Goal: Transaction & Acquisition: Download file/media

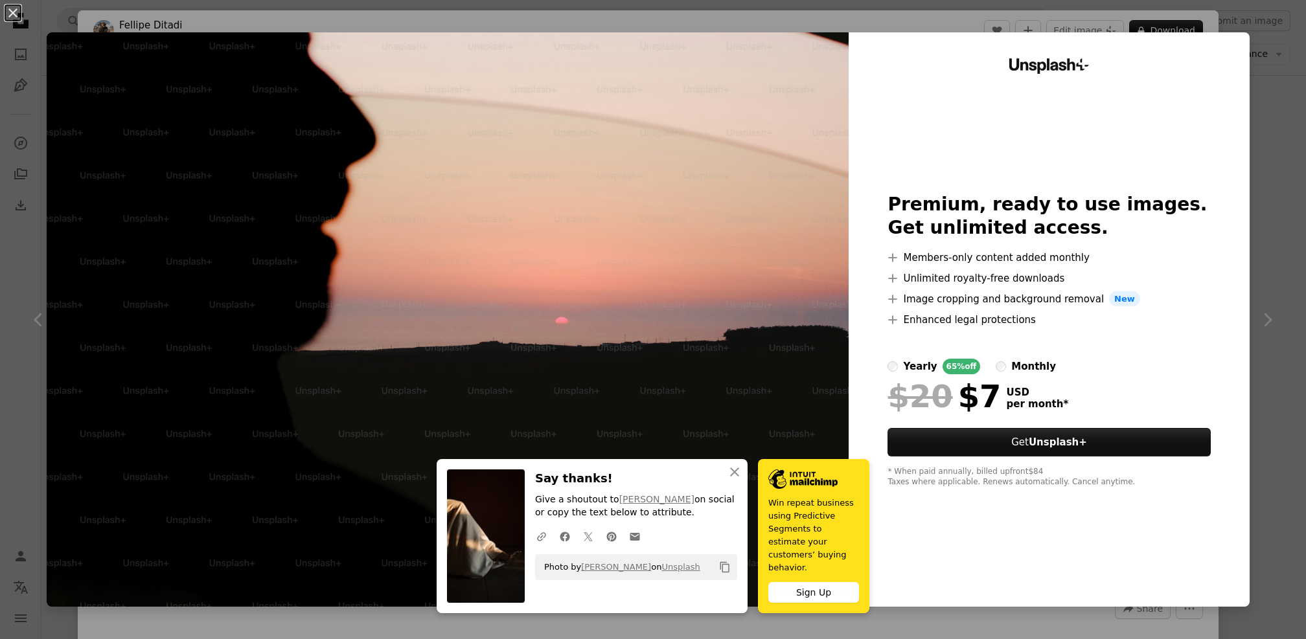
scroll to position [1574, 0]
click at [13, 11] on button "An X shape" at bounding box center [13, 13] width 16 height 16
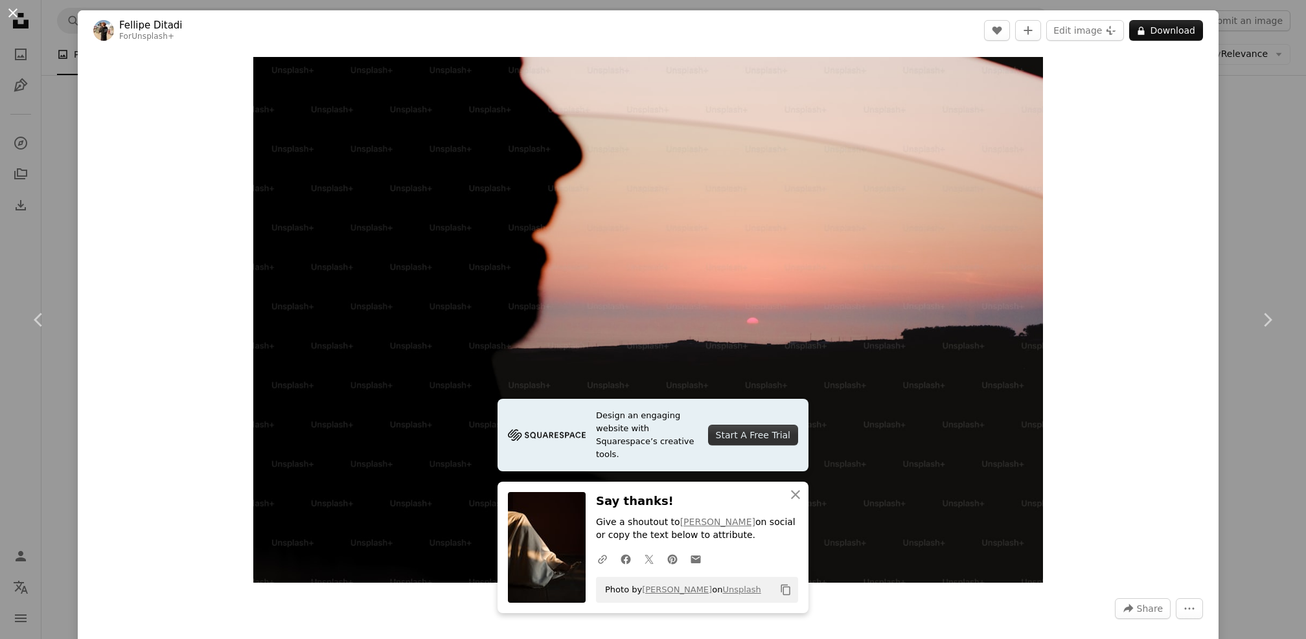
click at [11, 10] on button "An X shape" at bounding box center [13, 13] width 16 height 16
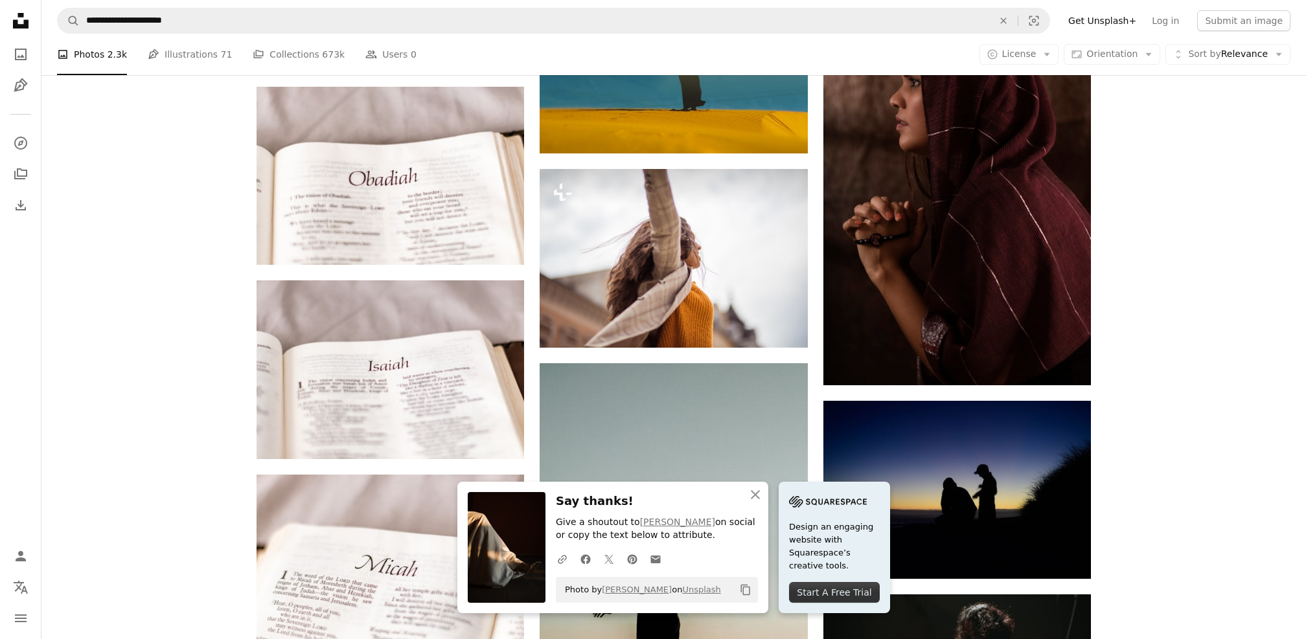
scroll to position [1773, 0]
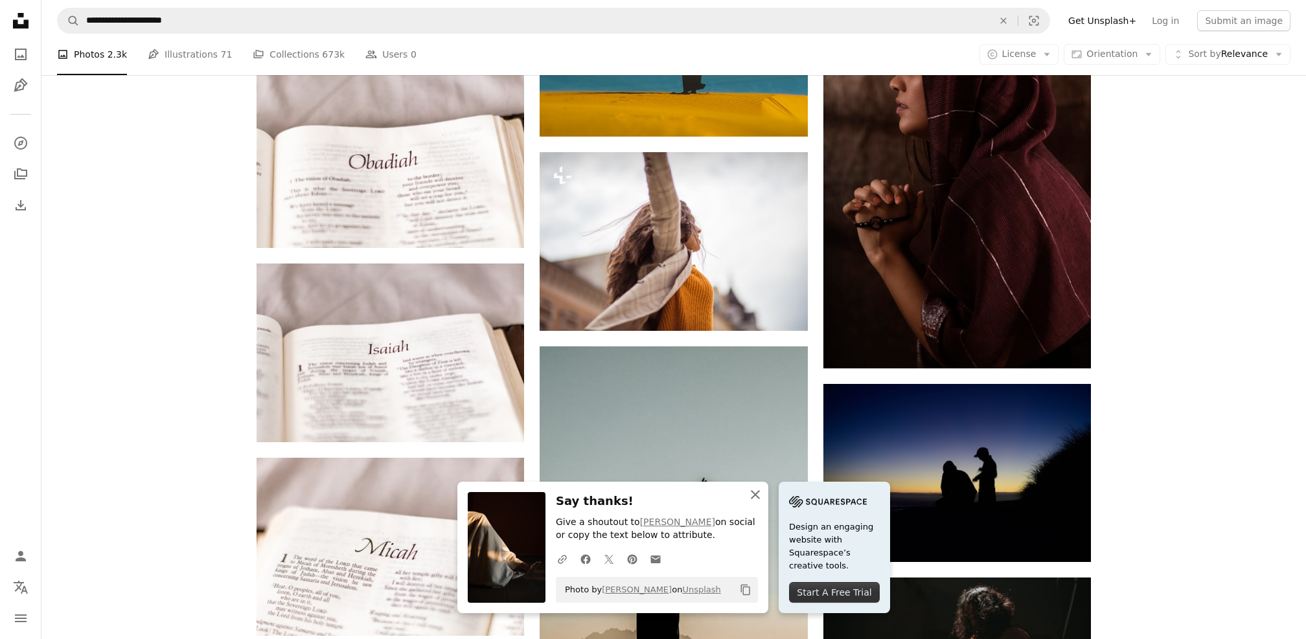
click at [760, 495] on icon "An X shape" at bounding box center [756, 495] width 16 height 16
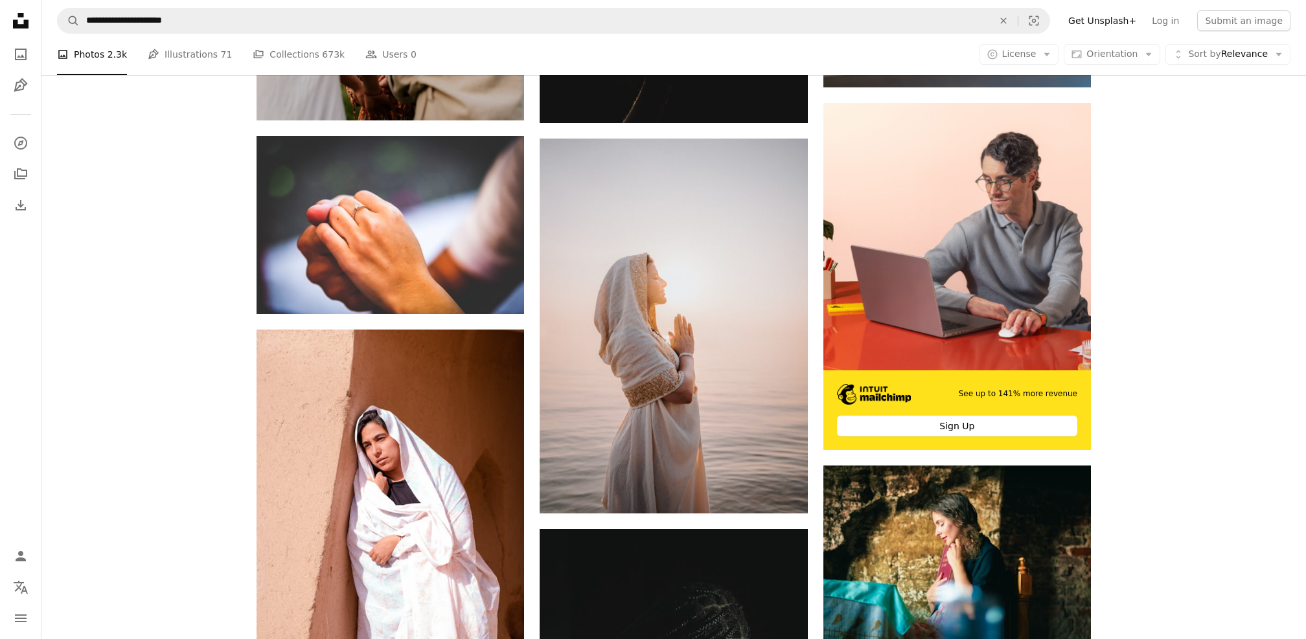
scroll to position [5185, 0]
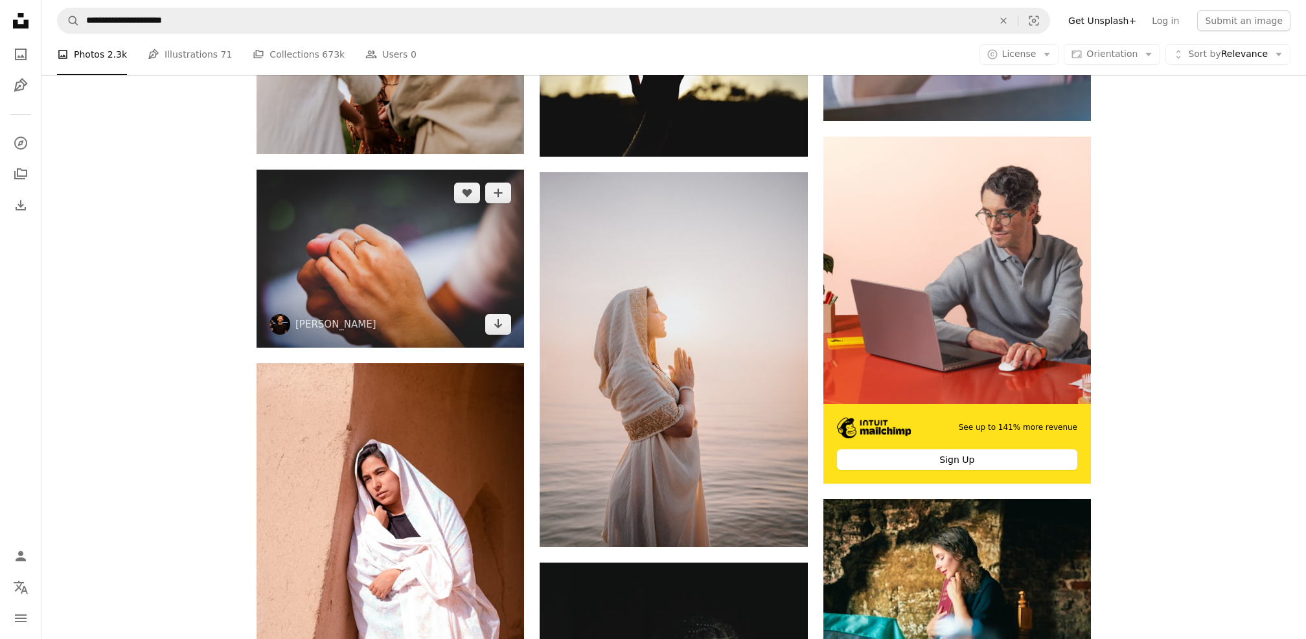
click at [442, 286] on img at bounding box center [391, 259] width 268 height 178
click at [387, 249] on img at bounding box center [391, 259] width 268 height 178
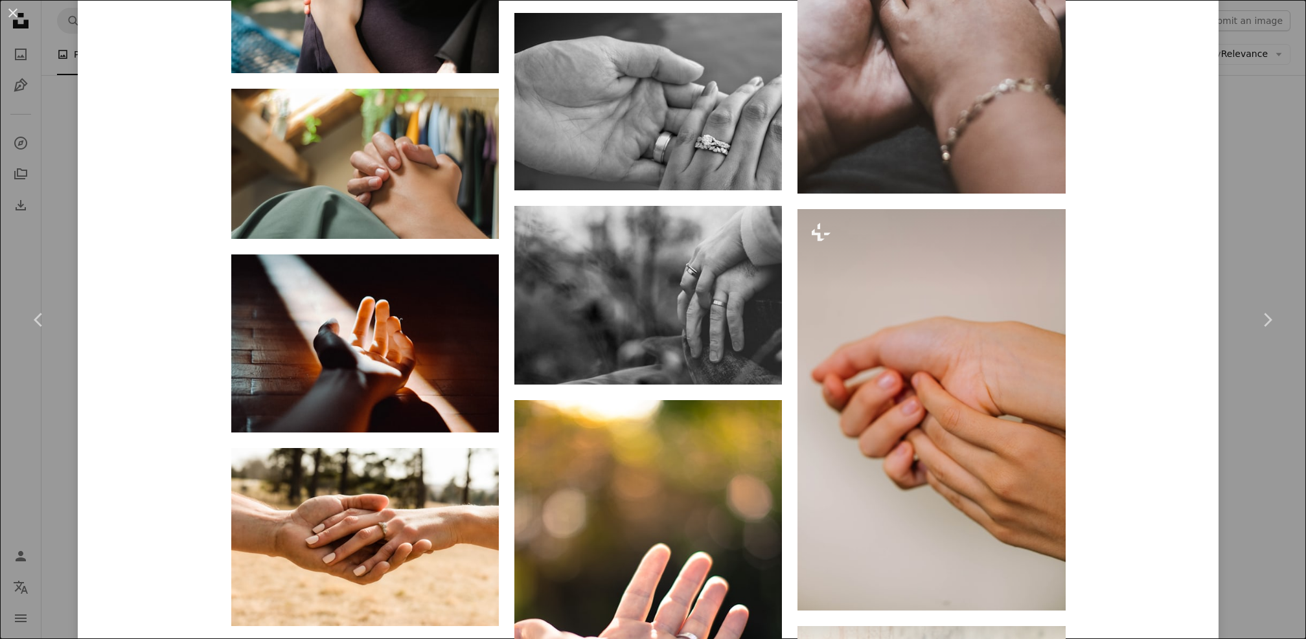
scroll to position [2452, 0]
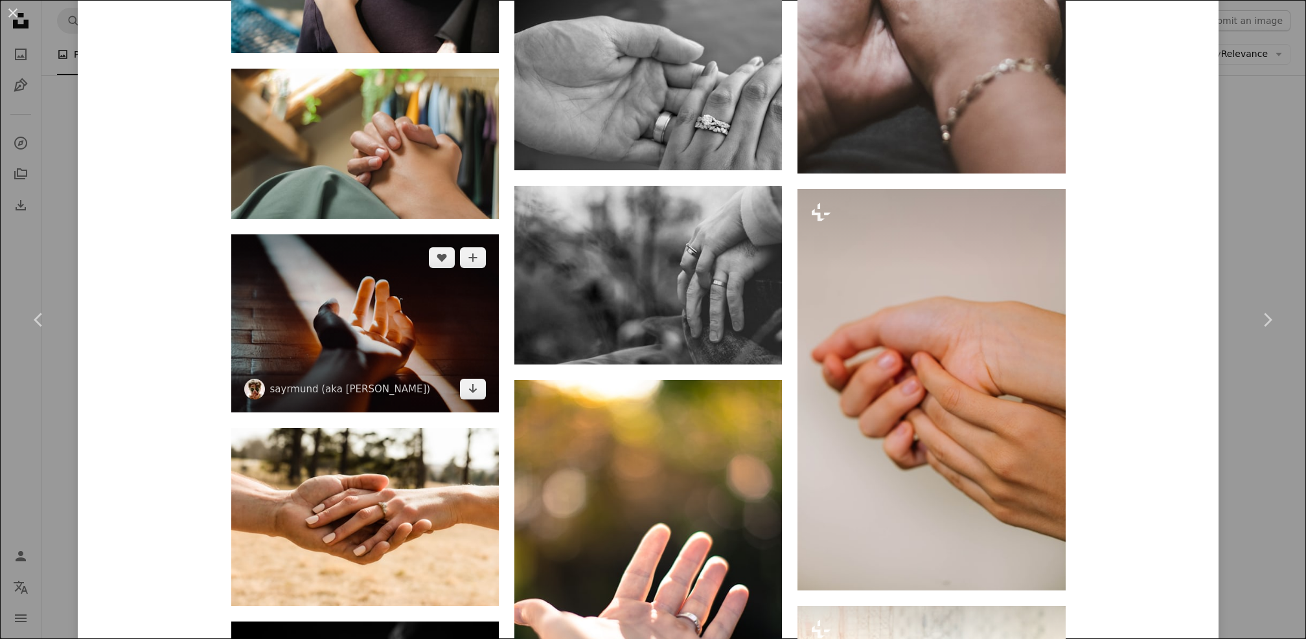
click at [465, 302] on img at bounding box center [365, 324] width 268 height 178
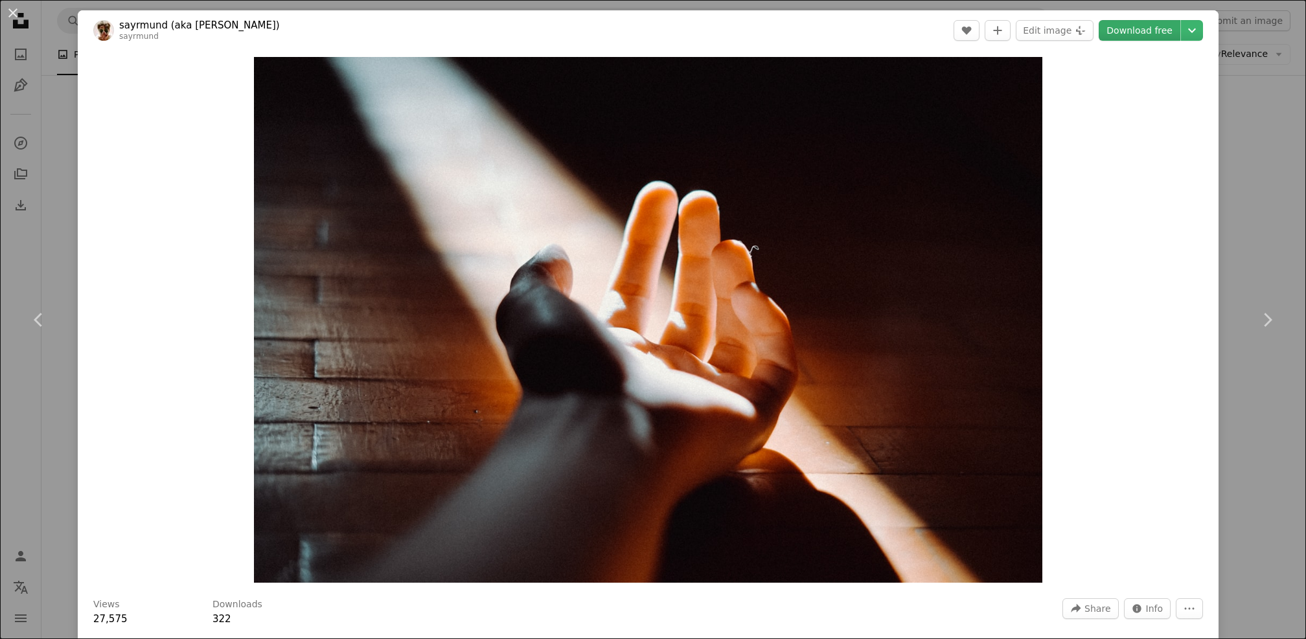
drag, startPoint x: 1132, startPoint y: 31, endPoint x: 1155, endPoint y: 27, distance: 23.6
click at [1147, 29] on link "Download free" at bounding box center [1140, 30] width 82 height 21
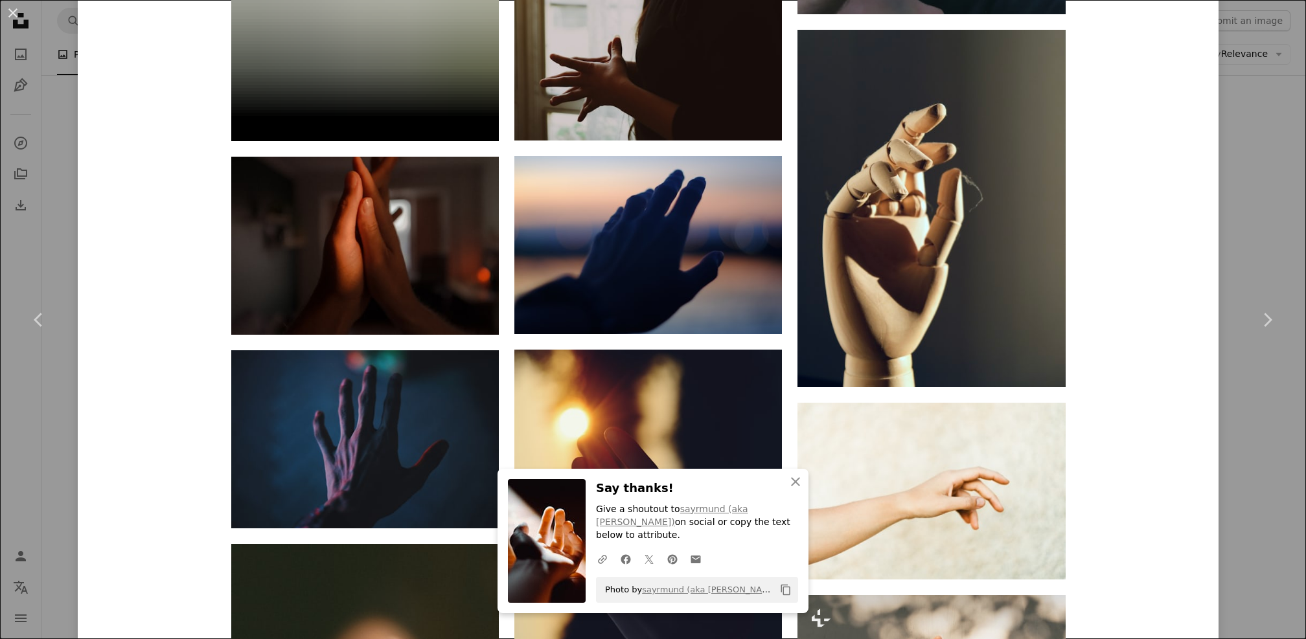
scroll to position [11237, 0]
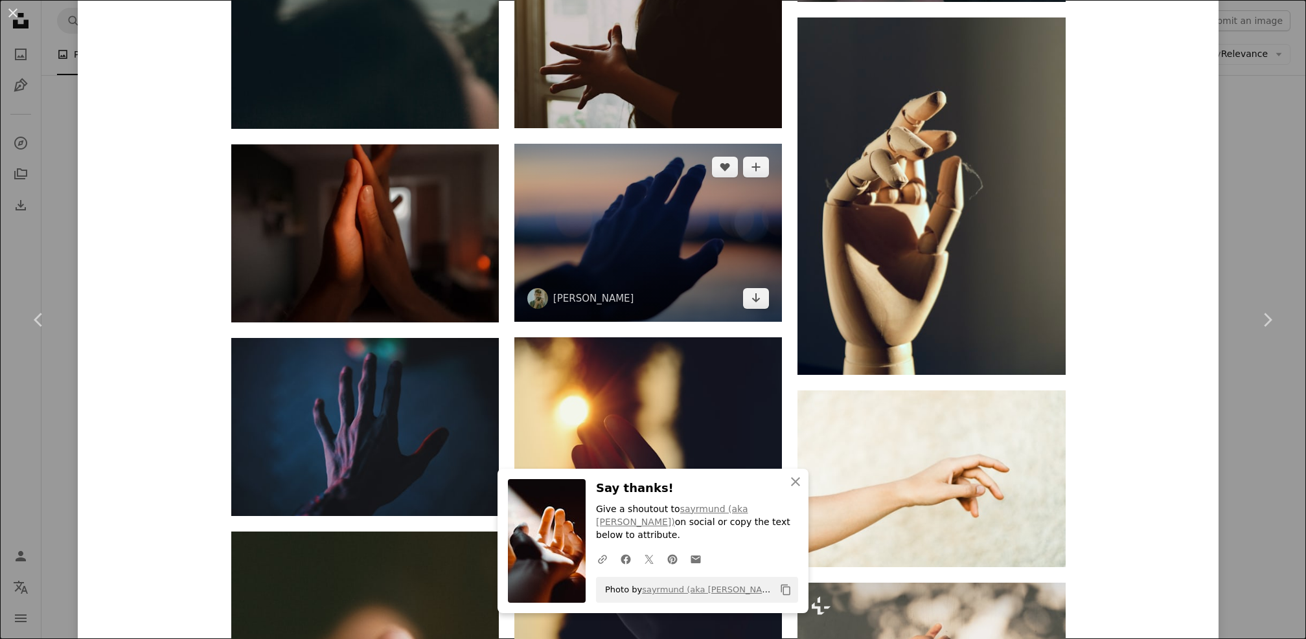
click at [669, 224] on img at bounding box center [648, 233] width 268 height 178
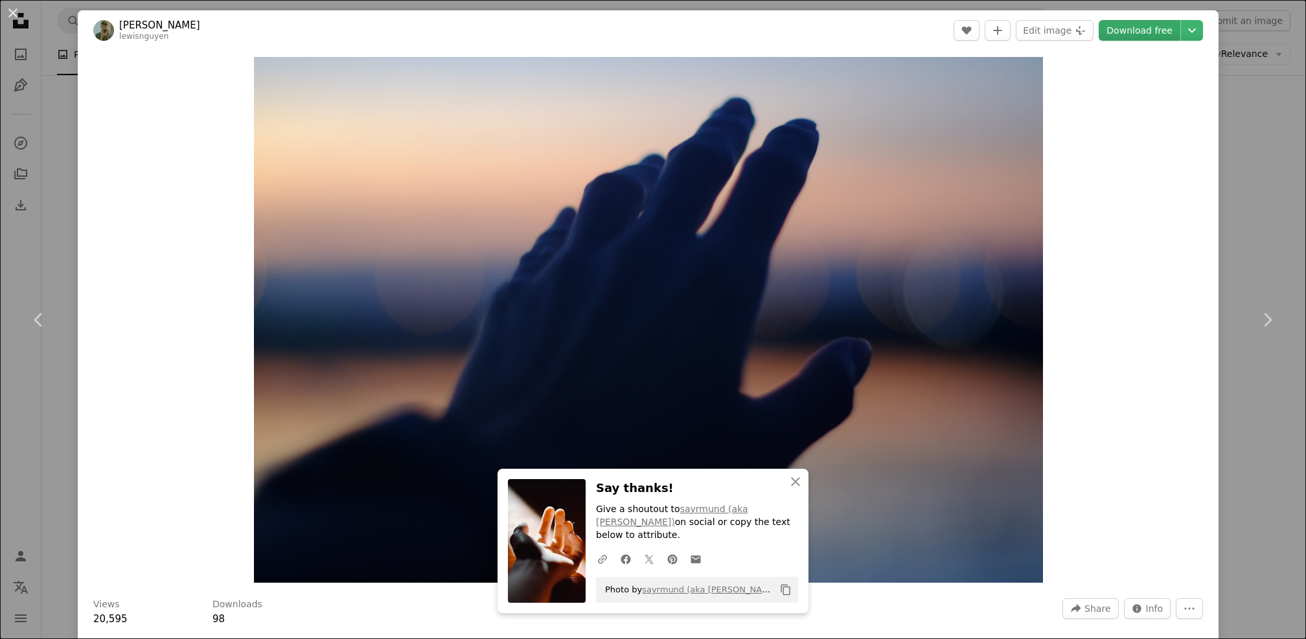
click at [1148, 32] on link "Download free" at bounding box center [1140, 30] width 82 height 21
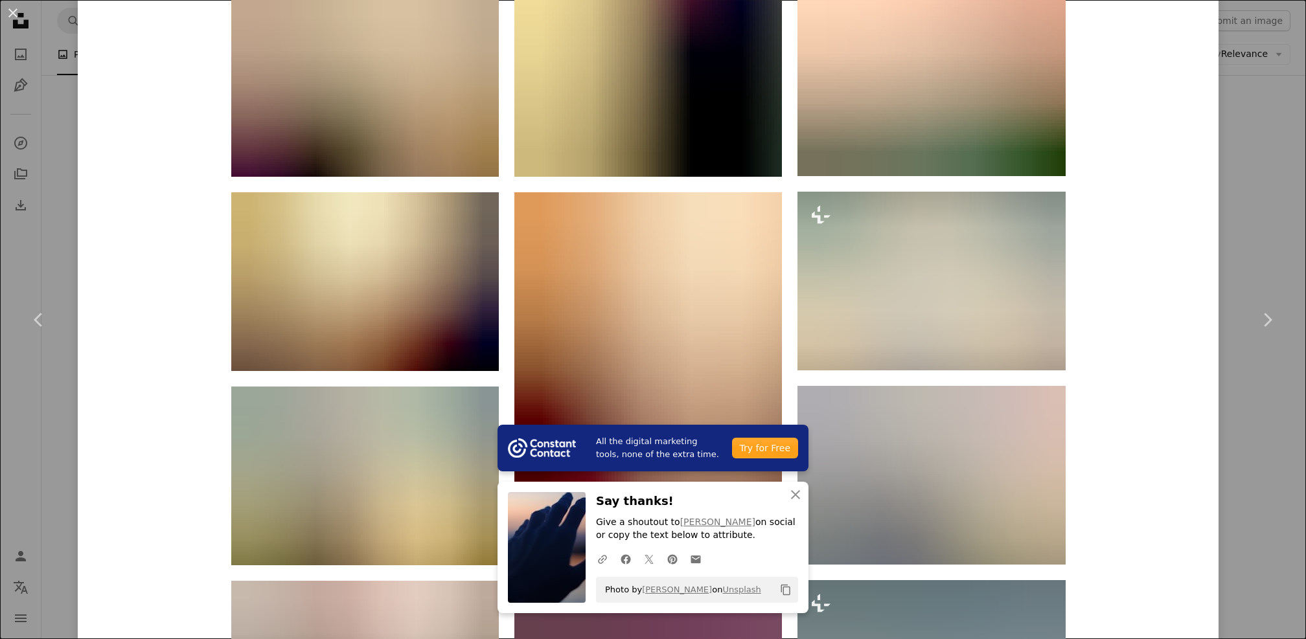
scroll to position [1482, 0]
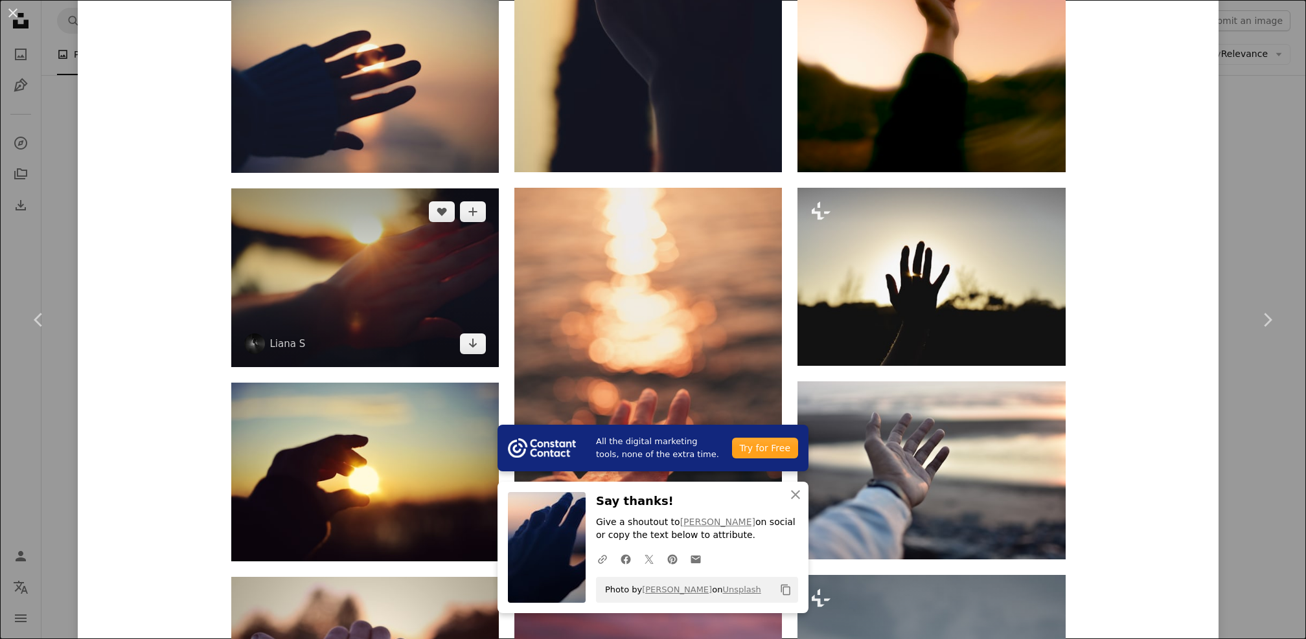
click at [405, 243] on img at bounding box center [365, 278] width 268 height 179
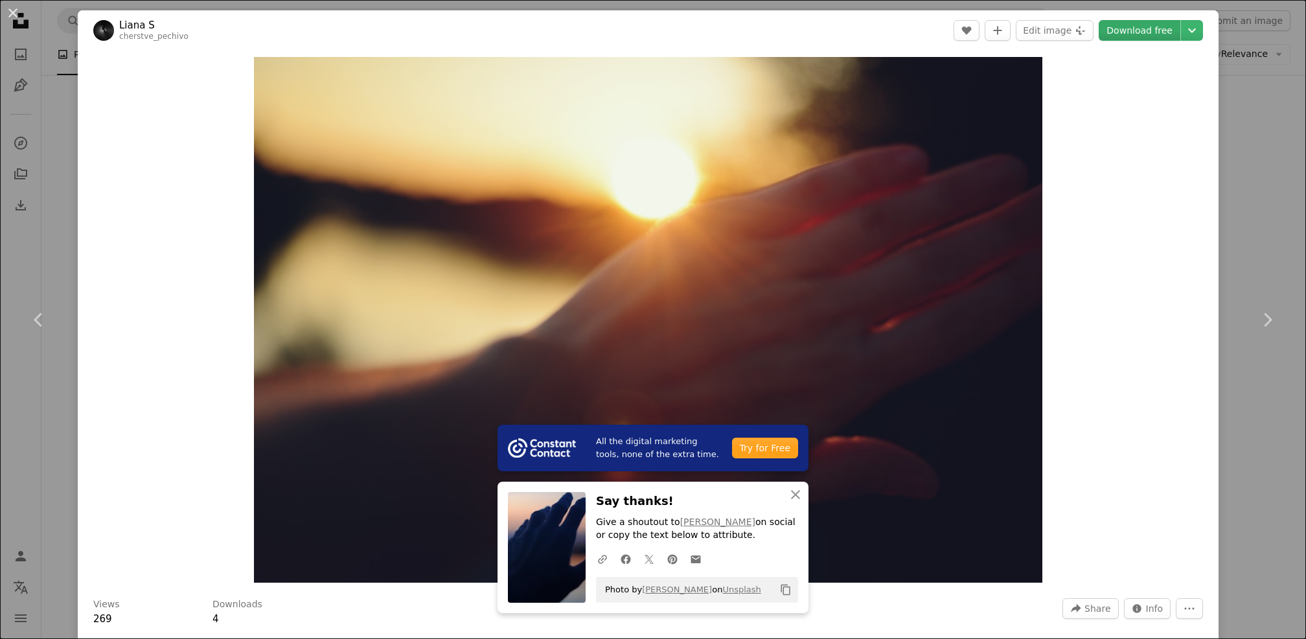
click at [1134, 32] on link "Download free" at bounding box center [1140, 30] width 82 height 21
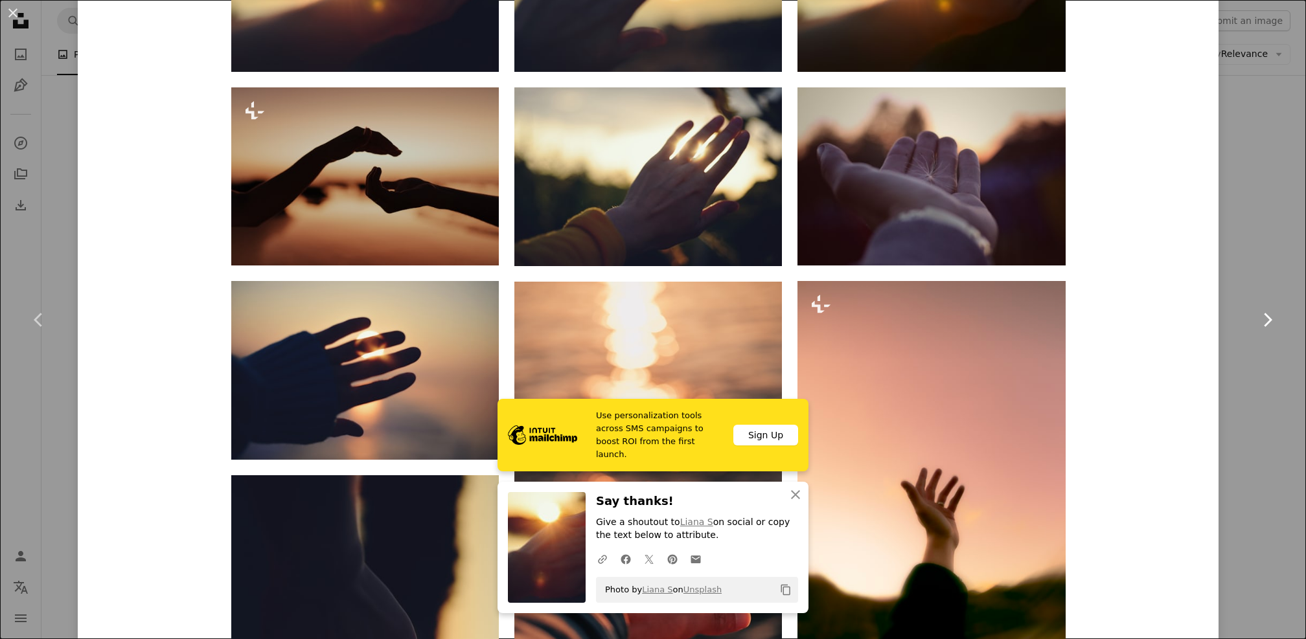
scroll to position [1155, 0]
